Goal: Navigation & Orientation: Find specific page/section

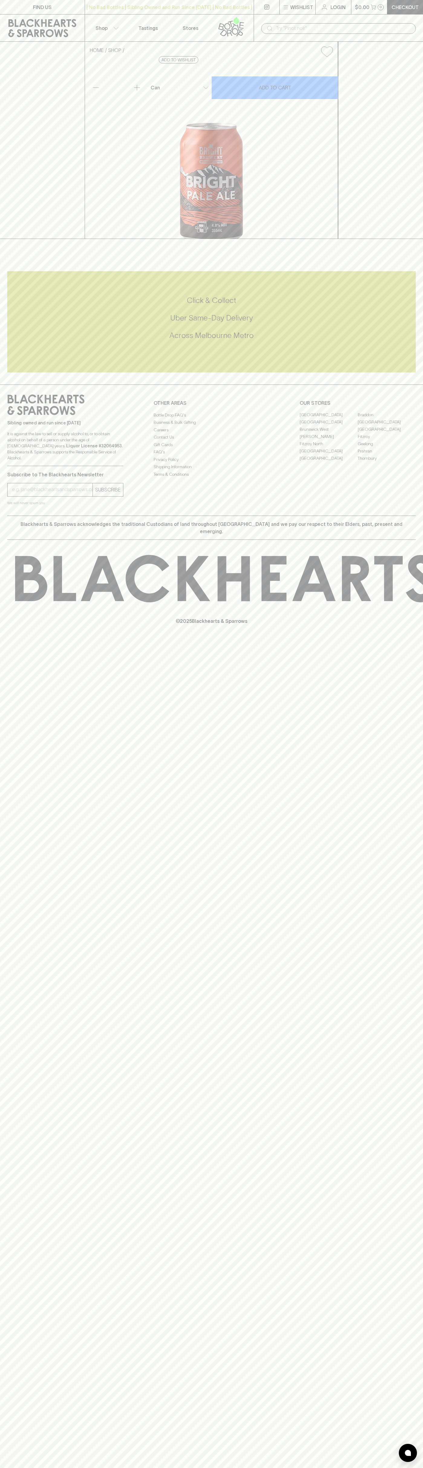
click at [75, 18] on link at bounding box center [42, 28] width 85 height 27
click at [40, 1468] on html "FIND US | No Bad Bottles | Sibling Owned and Run Since 2006 | No Bad Bottles | …" at bounding box center [211, 734] width 423 height 1468
